Goal: Communication & Community: Share content

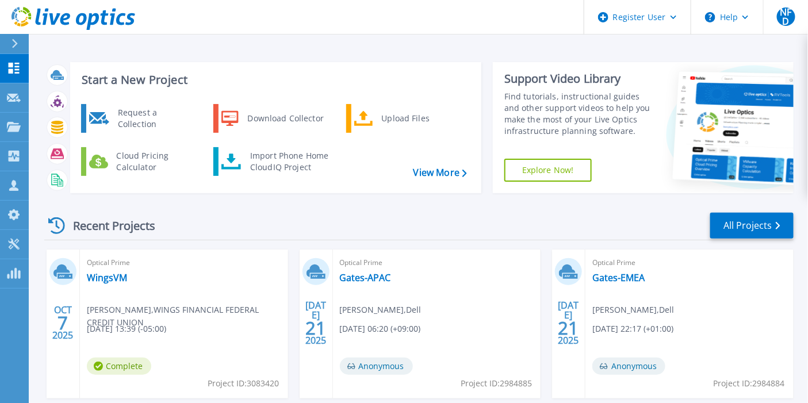
scroll to position [128, 0]
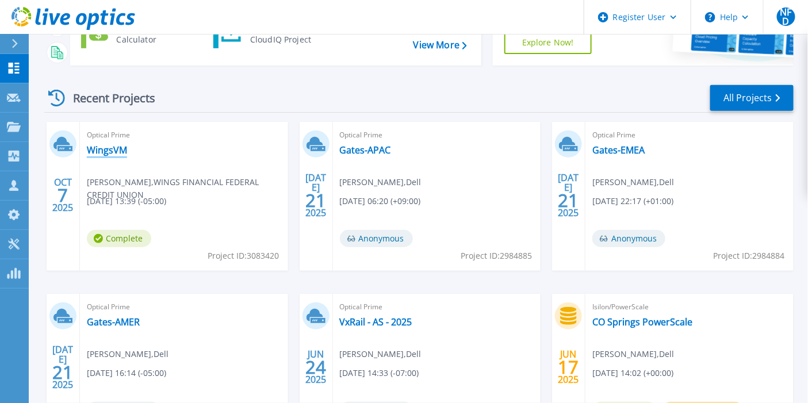
click at [98, 148] on link "WingsVM" at bounding box center [107, 149] width 40 height 11
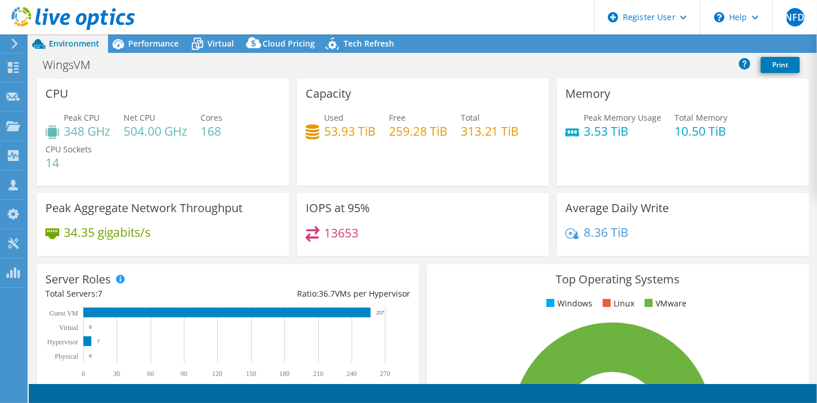
select select "USD"
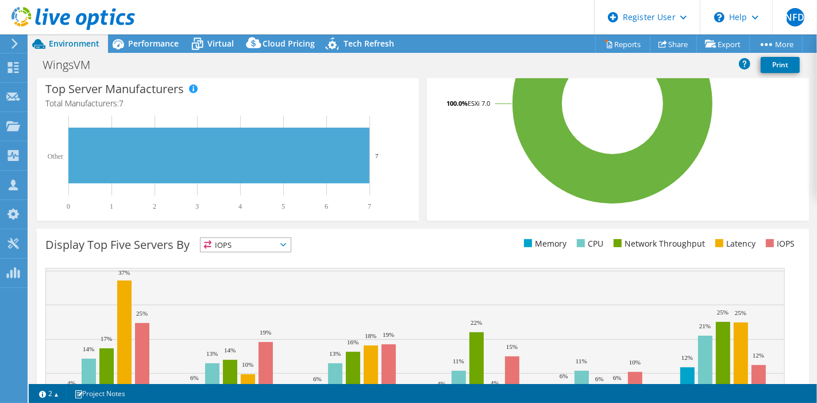
scroll to position [64, 0]
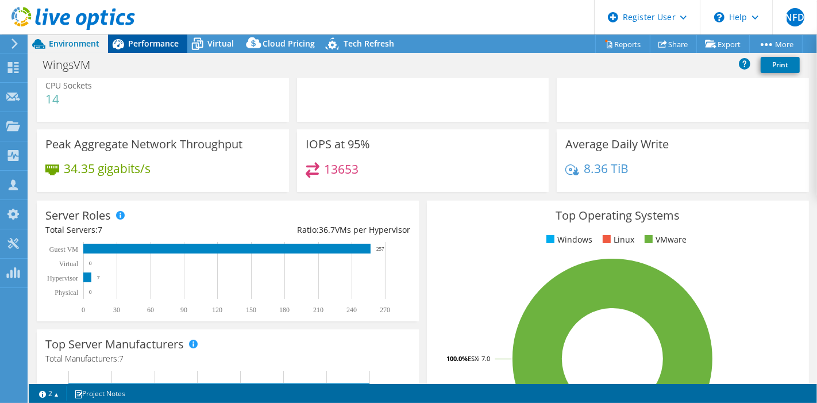
click at [135, 42] on span "Performance" at bounding box center [153, 43] width 51 height 11
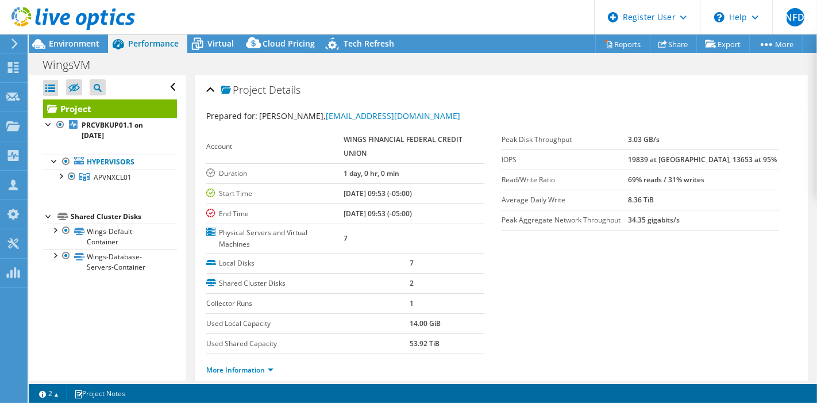
scroll to position [0, 0]
click at [63, 174] on div at bounding box center [60, 175] width 11 height 11
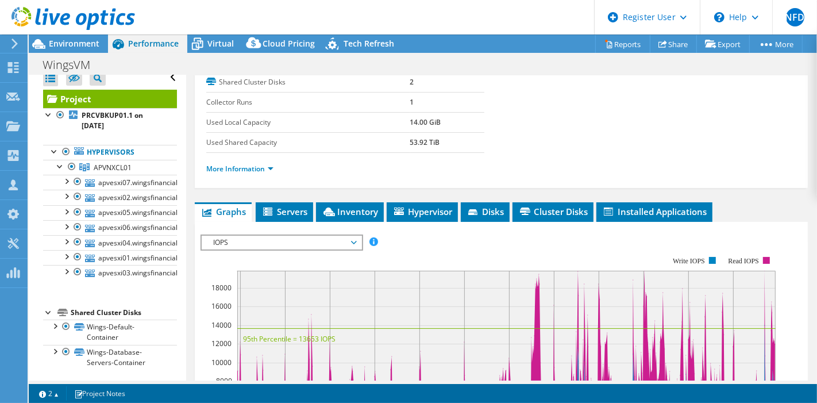
scroll to position [319, 0]
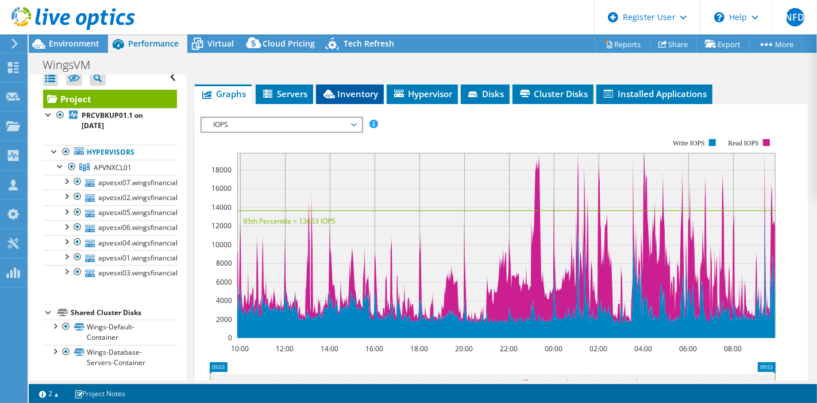
click at [368, 94] on span "Inventory" at bounding box center [350, 93] width 56 height 11
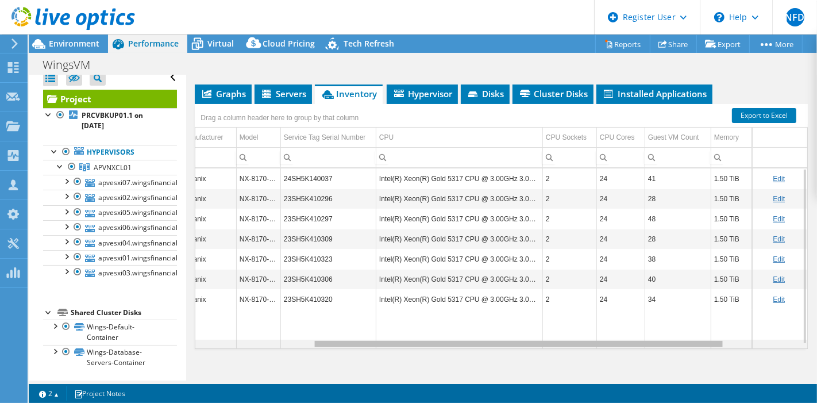
scroll to position [0, 0]
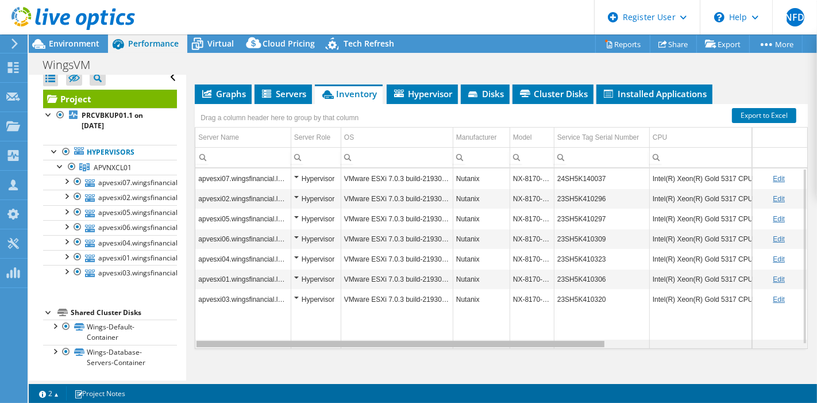
drag, startPoint x: 423, startPoint y: 337, endPoint x: 301, endPoint y: 291, distance: 129.7
click at [290, 313] on body "NFD Dell User Natalia Forero Duarte Natalia.Foreroduarte@Dell.com Dell My Profi…" at bounding box center [408, 201] width 817 height 403
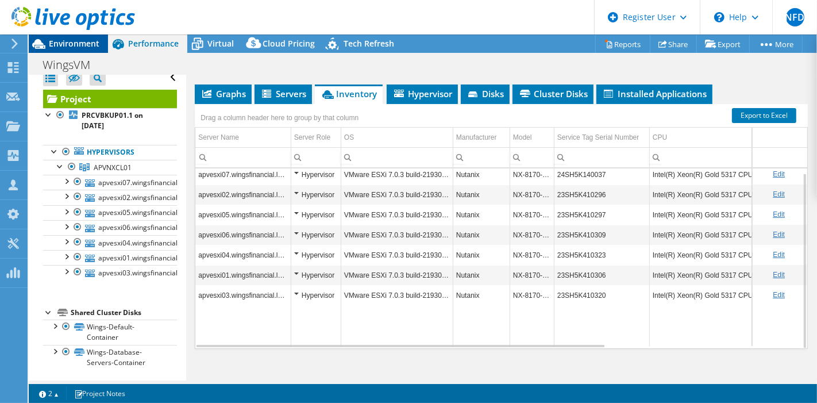
click at [83, 40] on span "Environment" at bounding box center [74, 43] width 51 height 11
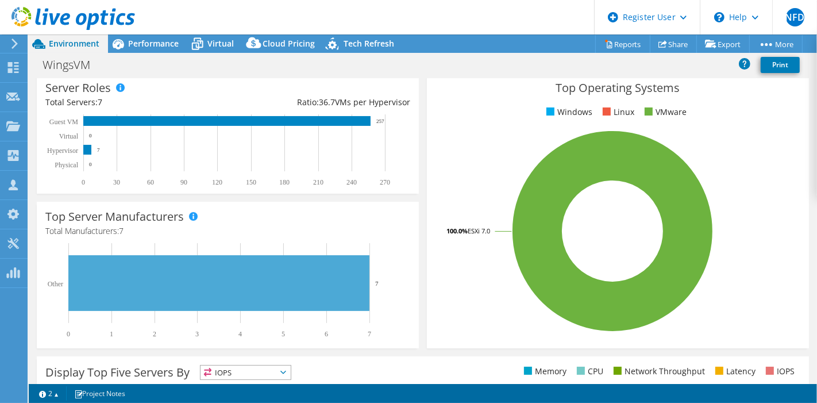
scroll to position [0, 0]
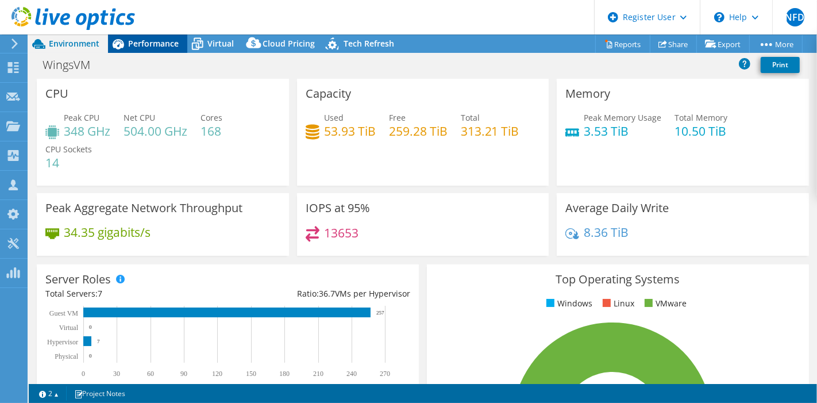
click at [135, 47] on span "Performance" at bounding box center [153, 43] width 51 height 11
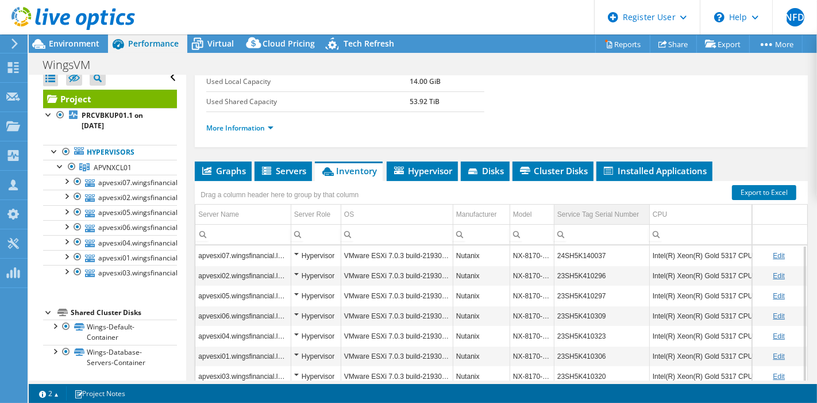
scroll to position [255, 0]
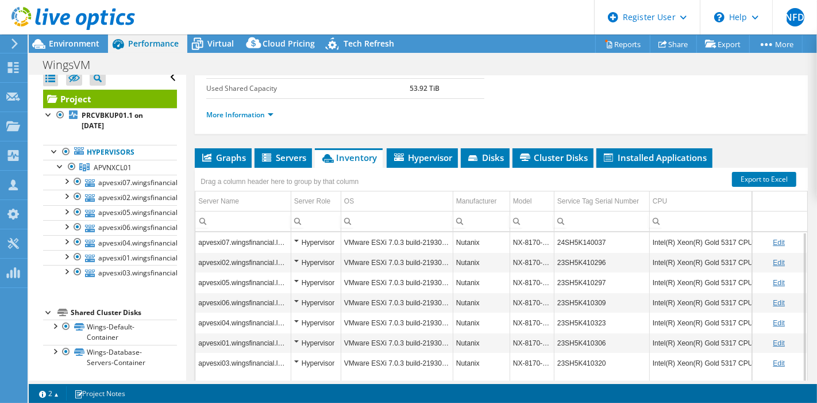
click at [611, 168] on div "Drag a column header here to group by that column" at bounding box center [501, 175] width 613 height 15
click at [622, 154] on span "Installed Applications" at bounding box center [654, 157] width 105 height 11
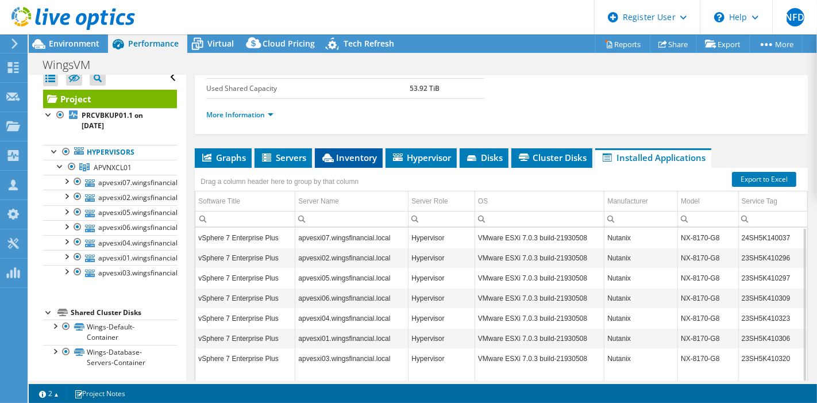
click at [369, 152] on span "Inventory" at bounding box center [349, 157] width 56 height 11
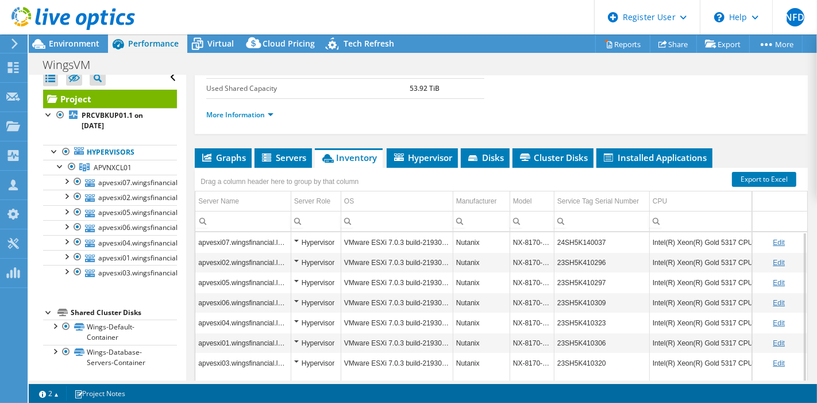
drag, startPoint x: 222, startPoint y: 153, endPoint x: 362, endPoint y: 228, distance: 157.6
click at [224, 153] on span "Graphs" at bounding box center [223, 157] width 45 height 11
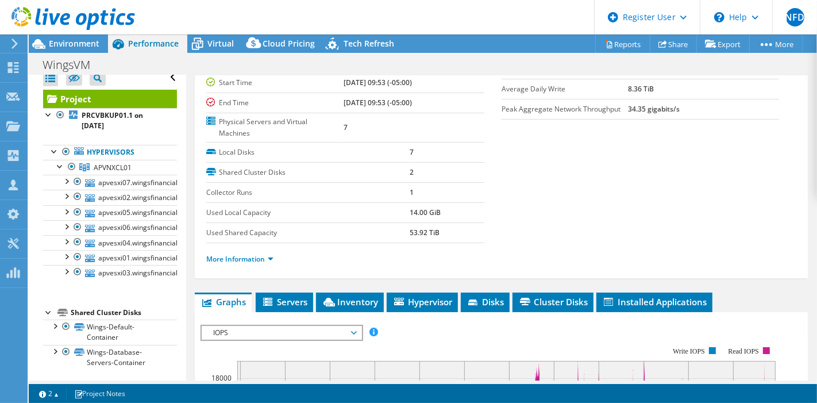
scroll to position [0, 0]
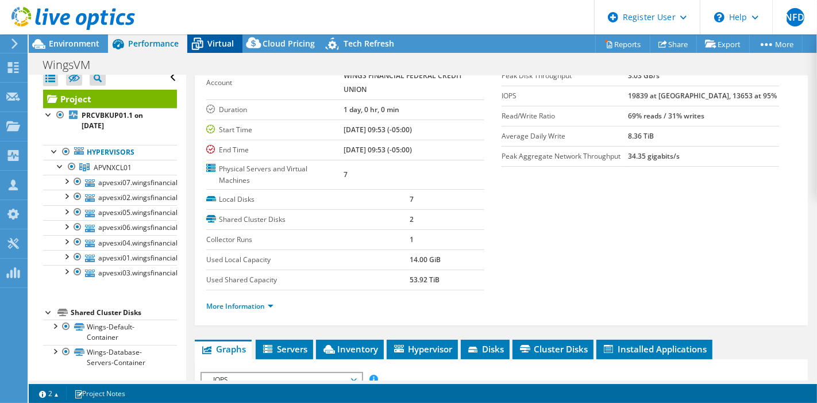
click at [200, 39] on icon at bounding box center [197, 40] width 7 height 4
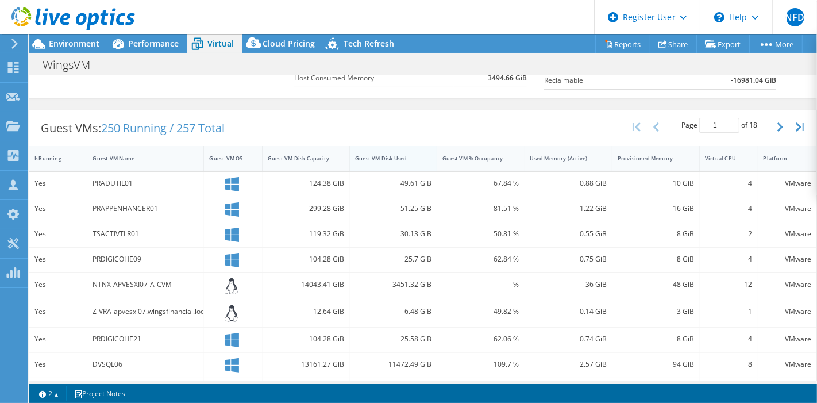
click at [411, 156] on div "Guest VM Disk Used" at bounding box center [386, 158] width 63 height 7
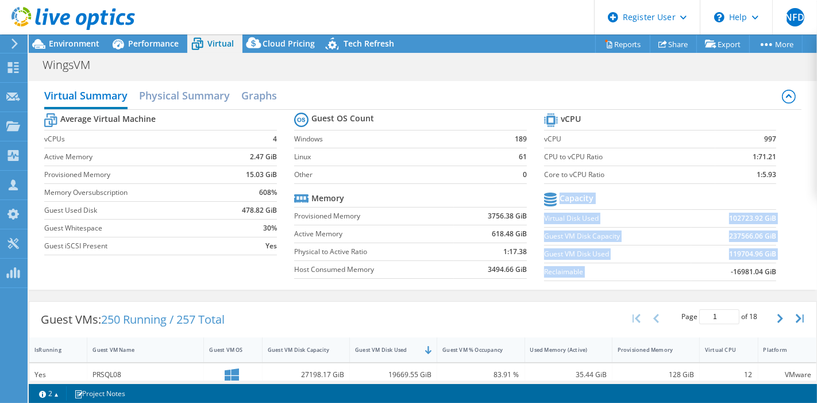
drag, startPoint x: 723, startPoint y: 273, endPoint x: 797, endPoint y: 277, distance: 74.2
click at [797, 277] on div "Virtual Summary Physical Summary Graphs Average Virtual Machine vCPUs 4 Active …" at bounding box center [423, 185] width 789 height 209
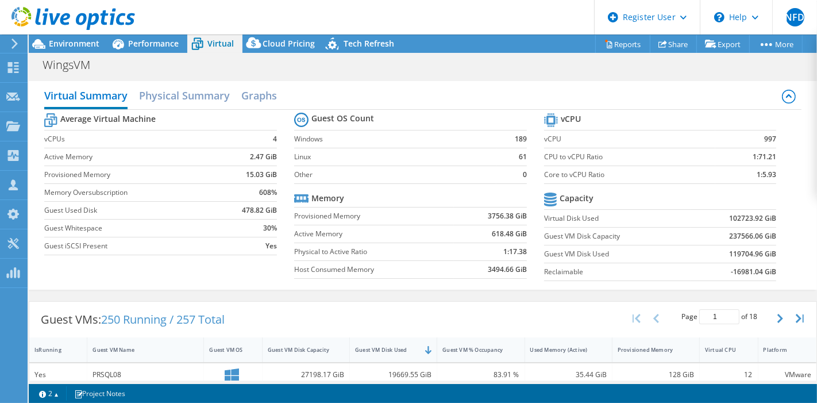
click at [569, 193] on b "Capacity" at bounding box center [577, 198] width 34 height 11
click at [80, 43] on span "Environment" at bounding box center [74, 43] width 51 height 11
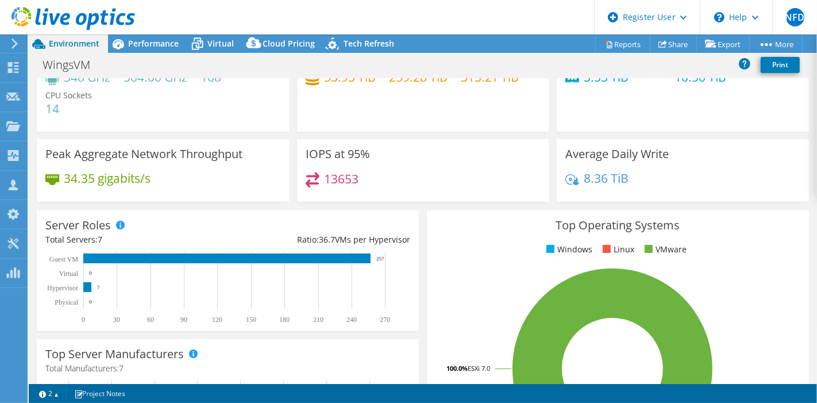
scroll to position [11, 0]
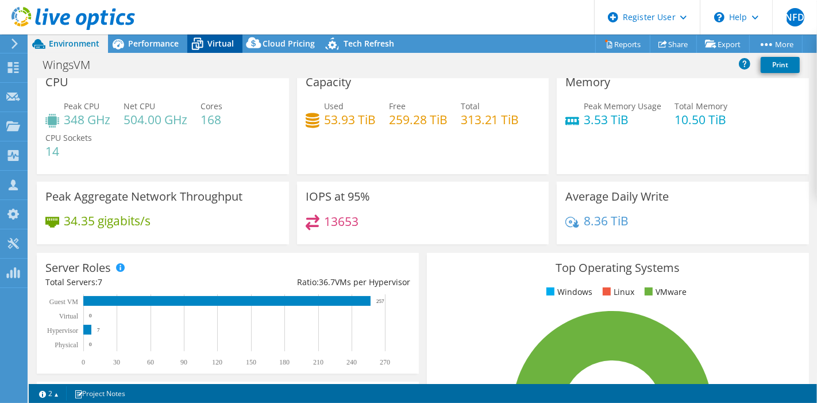
click at [229, 37] on div "Virtual" at bounding box center [214, 43] width 55 height 18
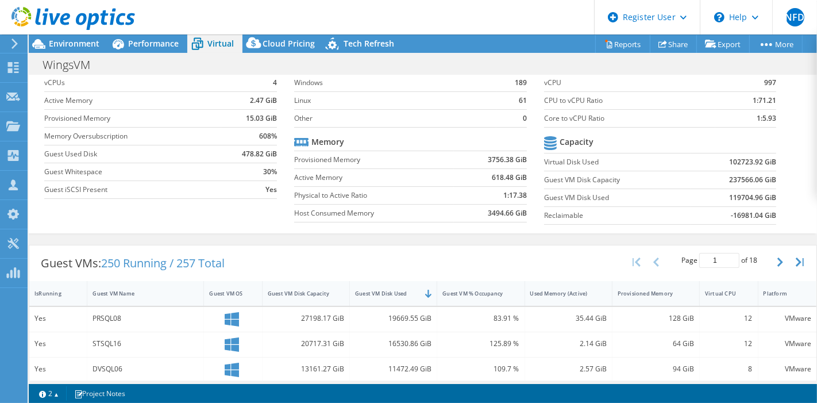
scroll to position [0, 0]
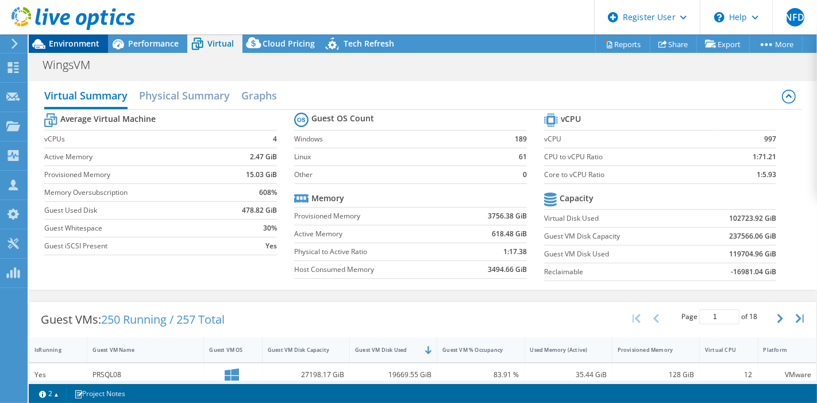
click at [66, 43] on span "Environment" at bounding box center [74, 43] width 51 height 11
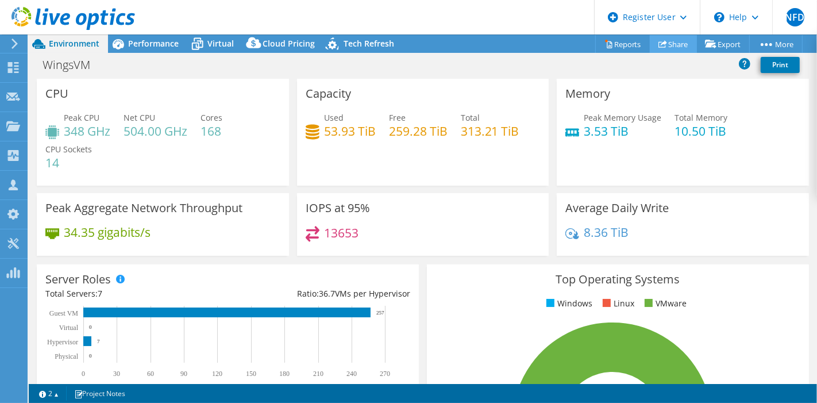
click at [659, 45] on icon at bounding box center [663, 44] width 9 height 9
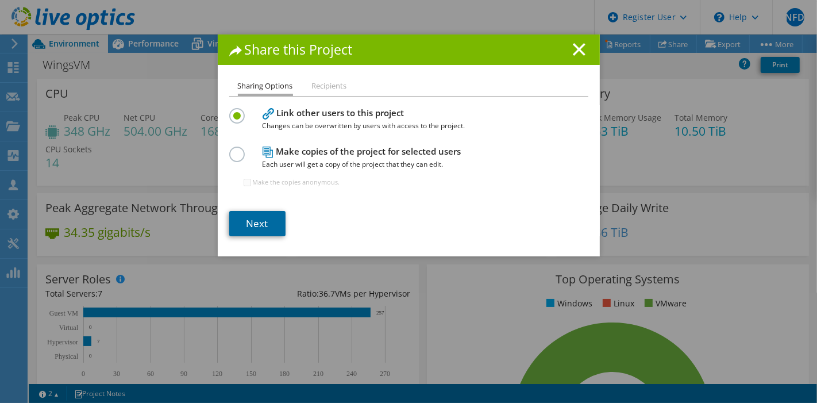
click at [266, 222] on link "Next" at bounding box center [257, 223] width 56 height 25
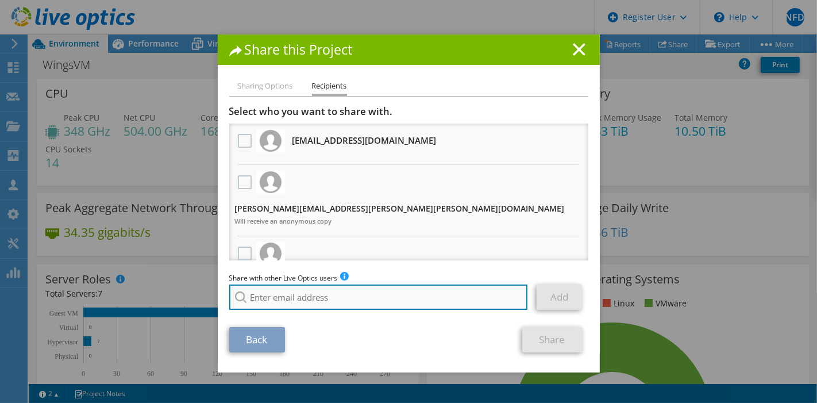
click at [414, 290] on input "search" at bounding box center [378, 297] width 299 height 25
type input "m"
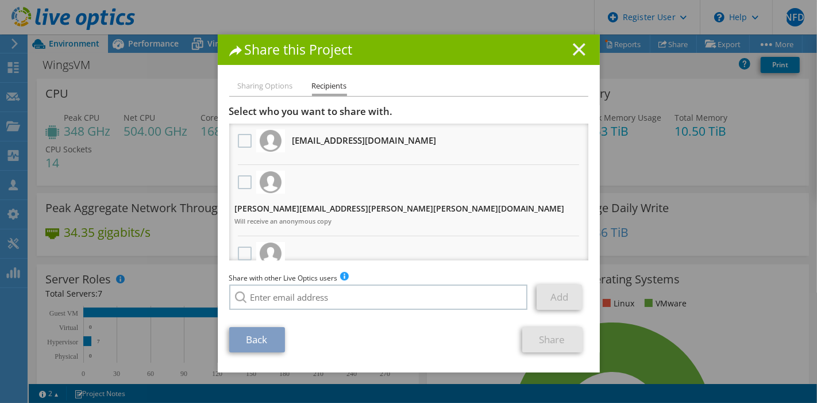
click at [576, 48] on line at bounding box center [579, 49] width 11 height 11
